Goal: Information Seeking & Learning: Learn about a topic

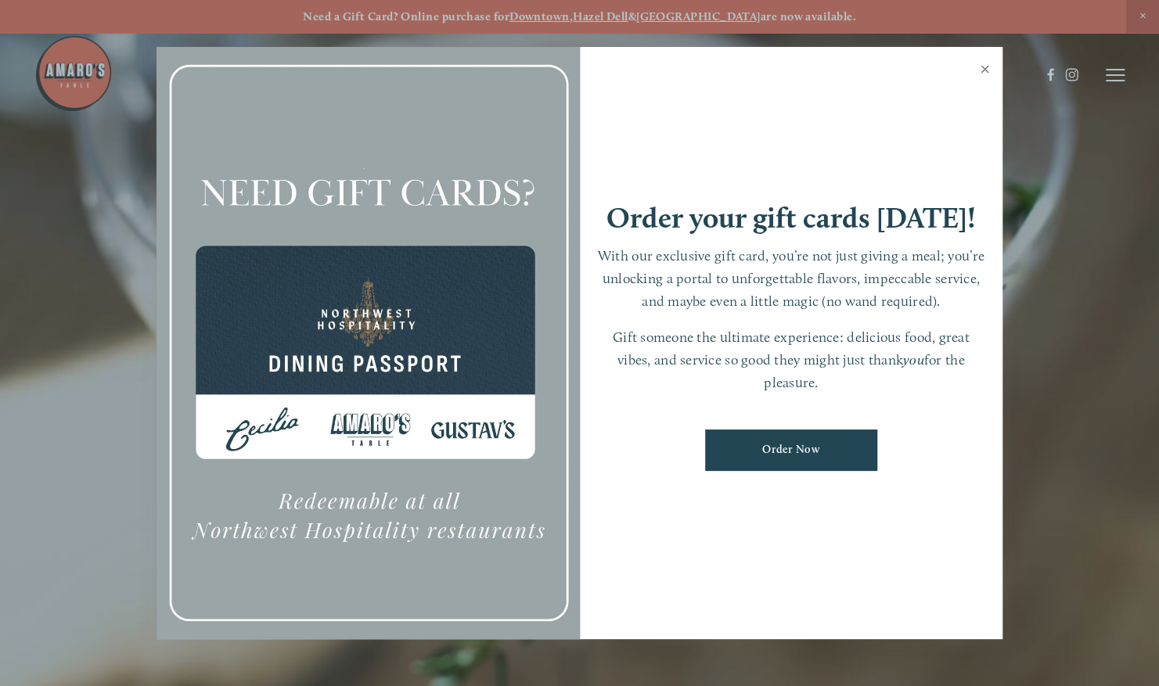
click at [989, 69] on link "Close" at bounding box center [985, 71] width 31 height 44
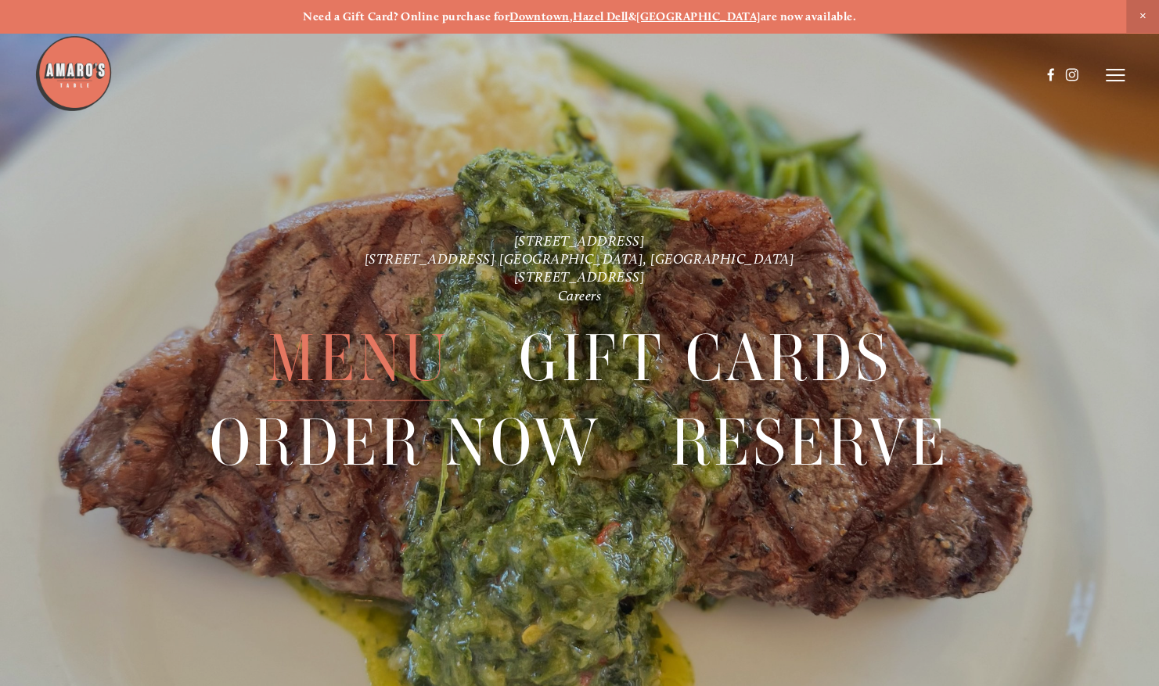
click at [368, 358] on span "Menu" at bounding box center [359, 358] width 182 height 85
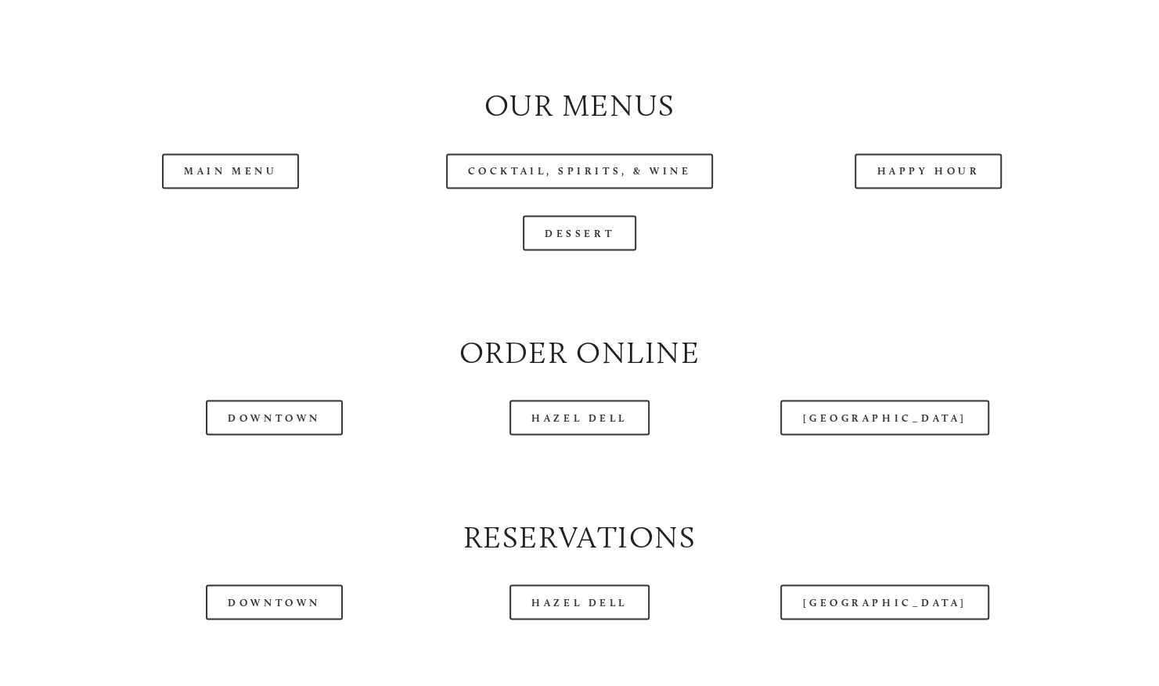
scroll to position [1565, 0]
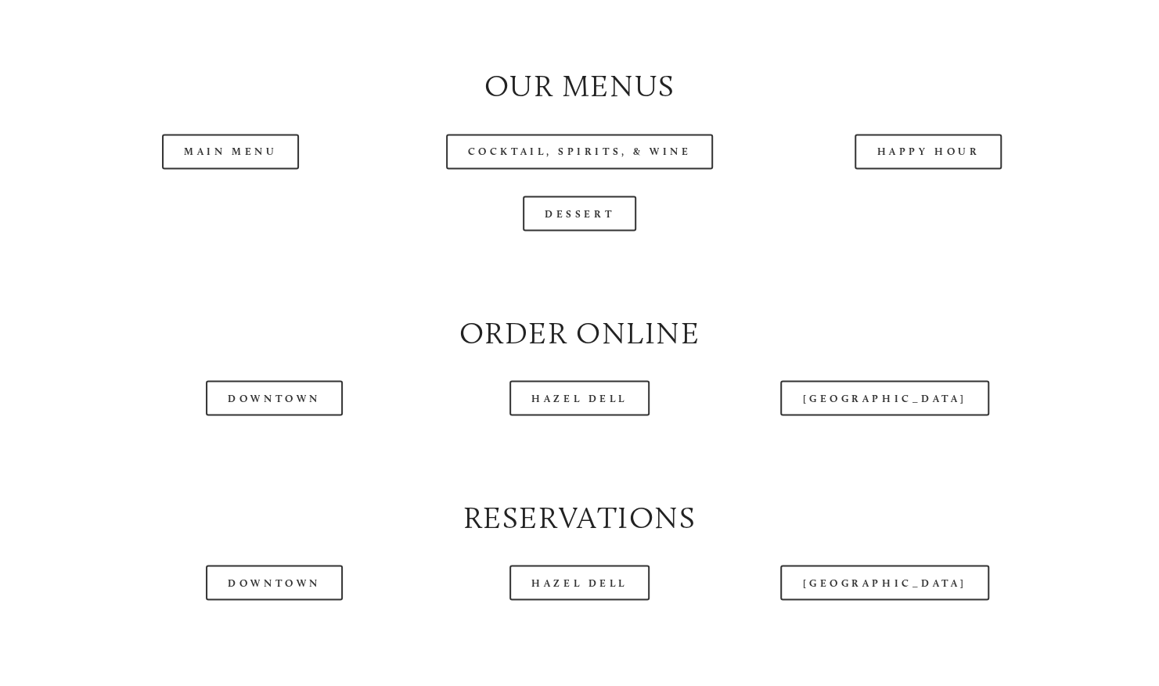
click at [260, 182] on div "Main Menu" at bounding box center [230, 152] width 349 height 62
click at [249, 169] on link "Main Menu" at bounding box center [230, 151] width 137 height 35
